Goal: Task Accomplishment & Management: Manage account settings

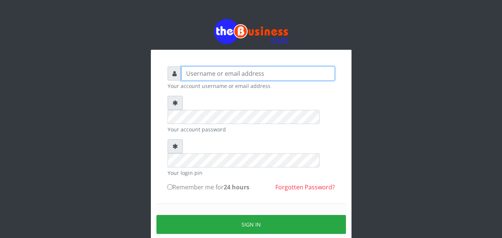
type input "ALAMEEN"
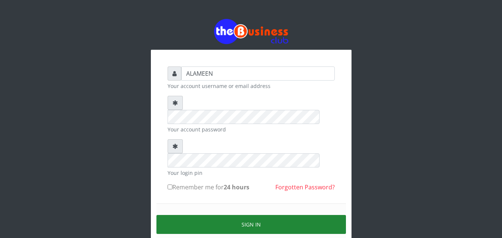
click at [331, 215] on button "Sign in" at bounding box center [250, 224] width 189 height 19
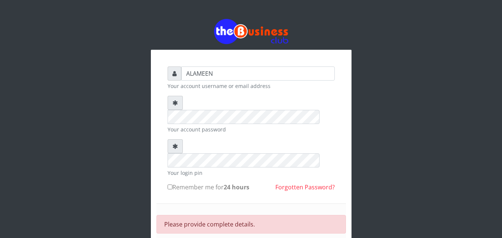
click at [330, 215] on div "Please provide complete details." at bounding box center [250, 224] width 189 height 19
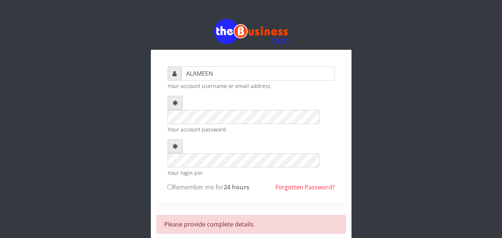
click at [330, 215] on div "Please provide complete details." at bounding box center [250, 224] width 189 height 19
